Goal: Navigation & Orientation: Find specific page/section

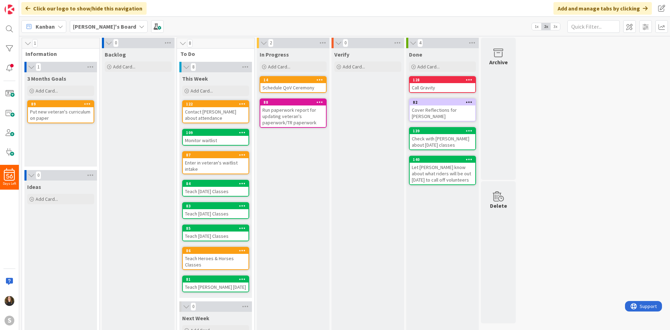
click at [113, 29] on div "[PERSON_NAME]'s Board" at bounding box center [109, 26] width 78 height 13
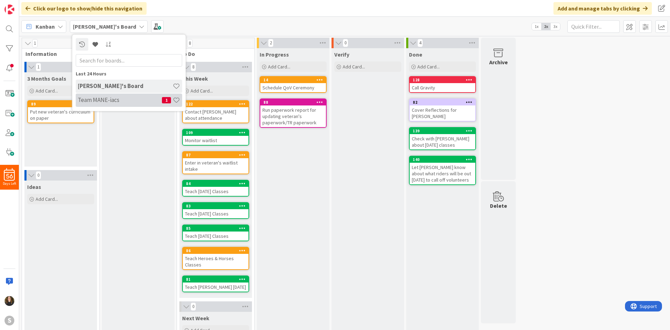
click at [116, 98] on h4 "Team MANE-iacs" at bounding box center [120, 99] width 84 height 7
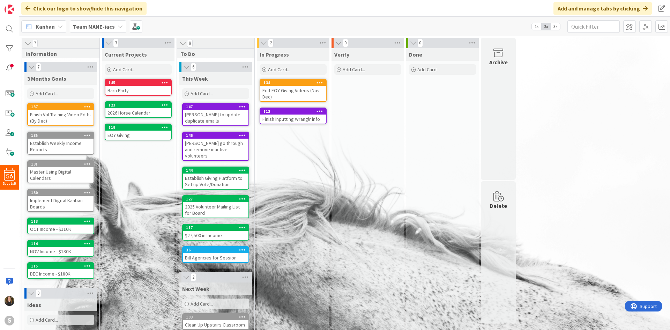
click at [137, 86] on div "Barn Party" at bounding box center [138, 90] width 66 height 9
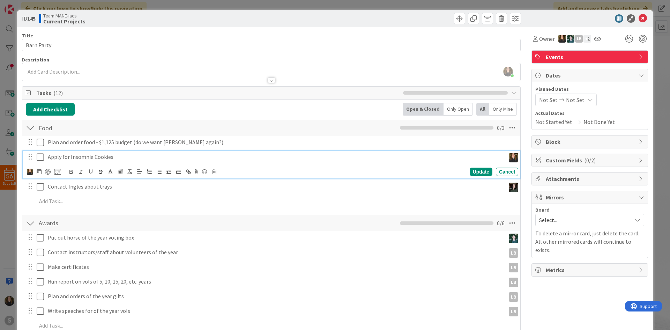
click at [41, 157] on icon at bounding box center [40, 157] width 7 height 8
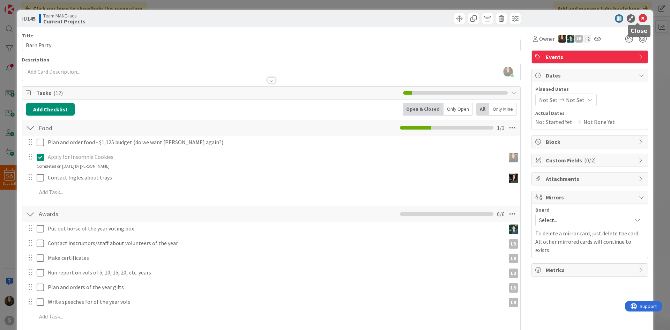
click at [638, 19] on icon at bounding box center [642, 18] width 8 height 8
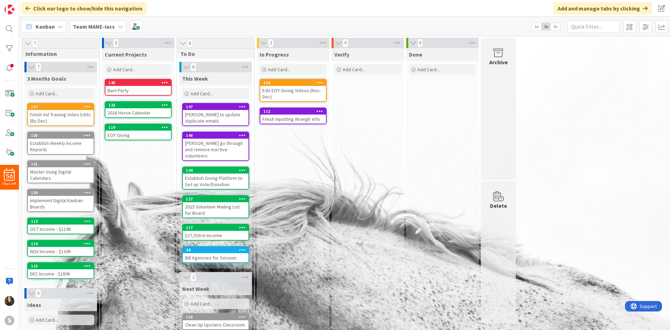
click at [124, 92] on div "Barn Party" at bounding box center [138, 90] width 66 height 9
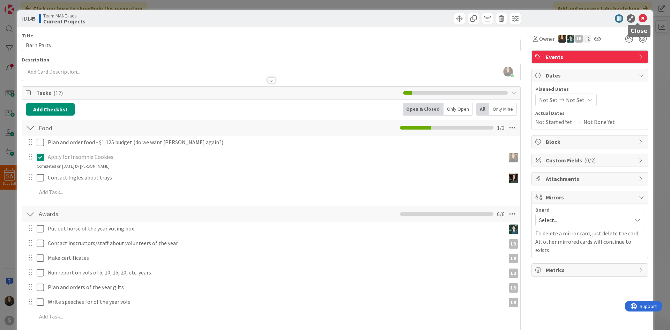
click at [642, 21] on div at bounding box center [585, 18] width 123 height 8
click at [639, 20] on icon at bounding box center [642, 18] width 8 height 8
